Goal: Find specific page/section: Find specific page/section

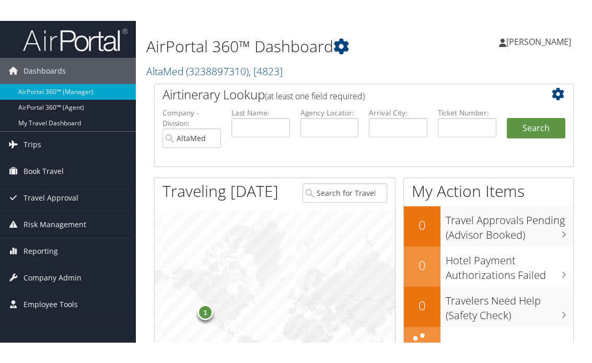
scroll to position [169, 0]
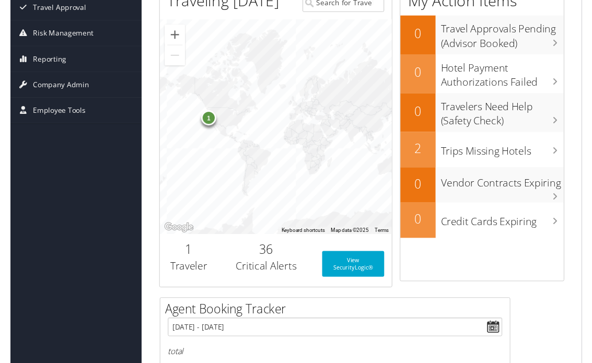
click at [48, 112] on span "Employee Tools" at bounding box center [51, 114] width 54 height 26
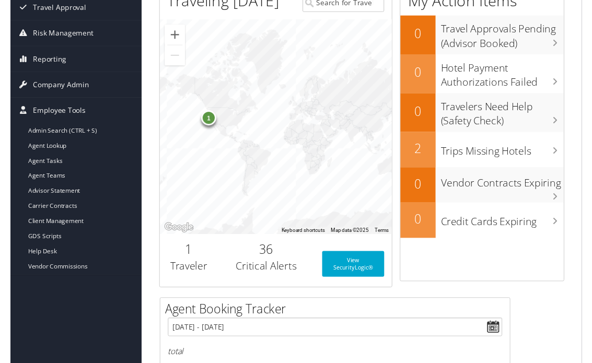
click at [60, 213] on link "Carrier Contracts" at bounding box center [68, 214] width 136 height 16
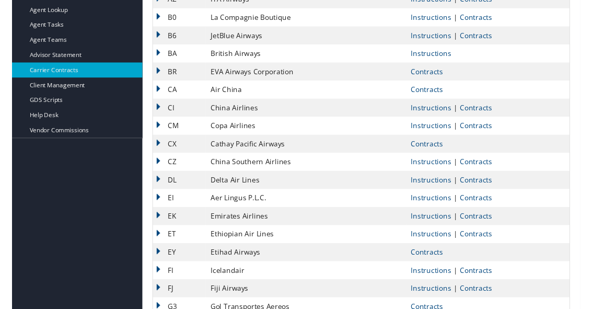
scroll to position [261, 0]
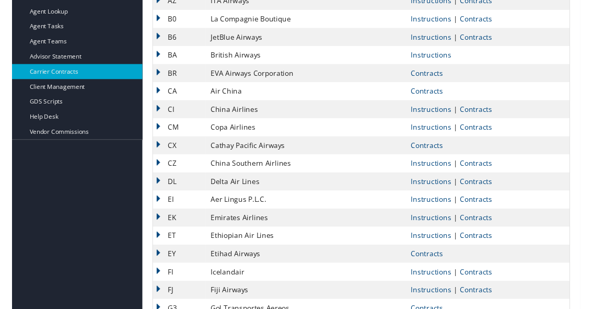
click at [483, 189] on link "Contracts" at bounding box center [483, 189] width 33 height 10
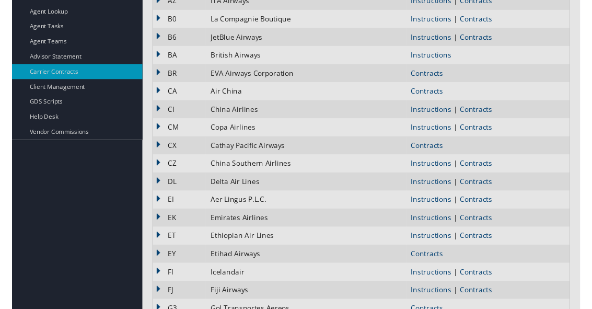
scroll to position [262, 0]
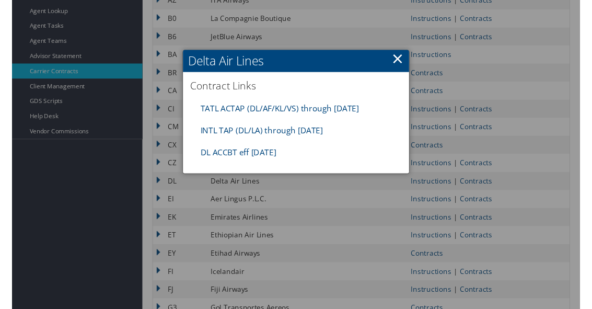
click at [318, 109] on link "TATL ACTAP (DL/AF/KL/VS) through 06.30.26" at bounding box center [278, 112] width 165 height 11
click at [249, 153] on link "DL ACCBT eff Aug 2025" at bounding box center [235, 158] width 79 height 11
